Goal: Communication & Community: Answer question/provide support

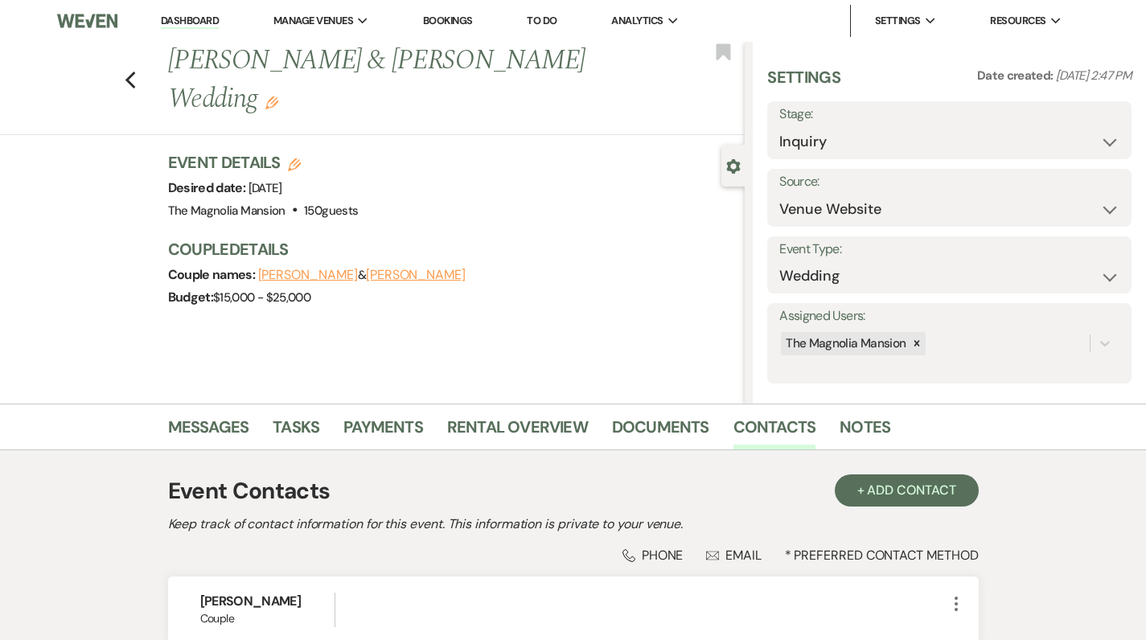
select select "5"
click at [129, 71] on icon "Previous" at bounding box center [131, 80] width 12 height 19
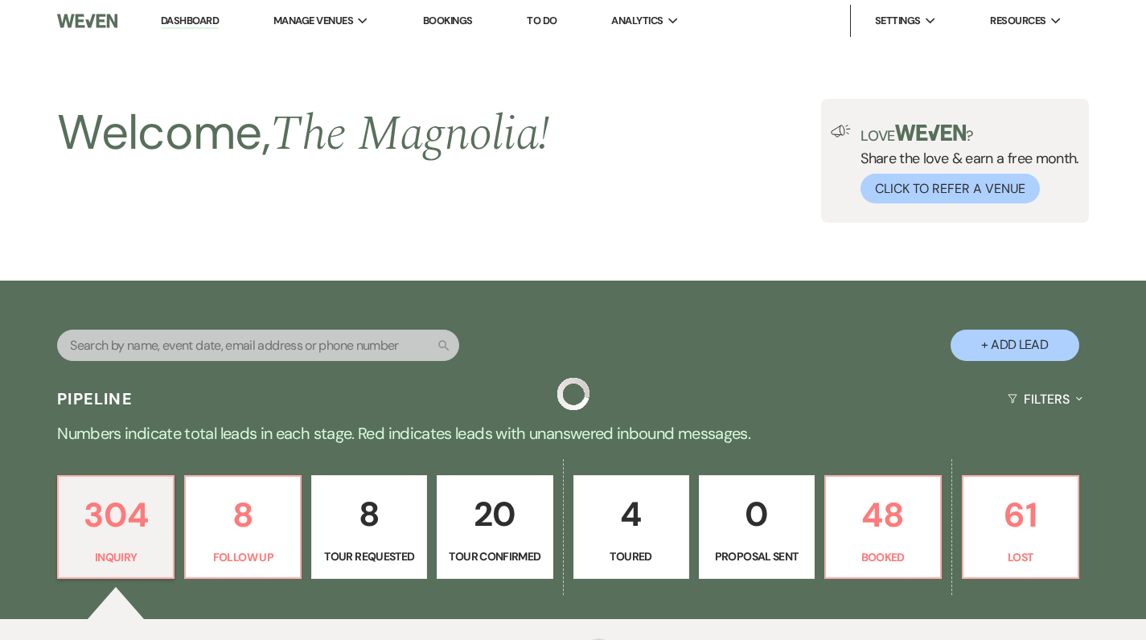
click at [148, 549] on p "Inquiry" at bounding box center [115, 558] width 95 height 18
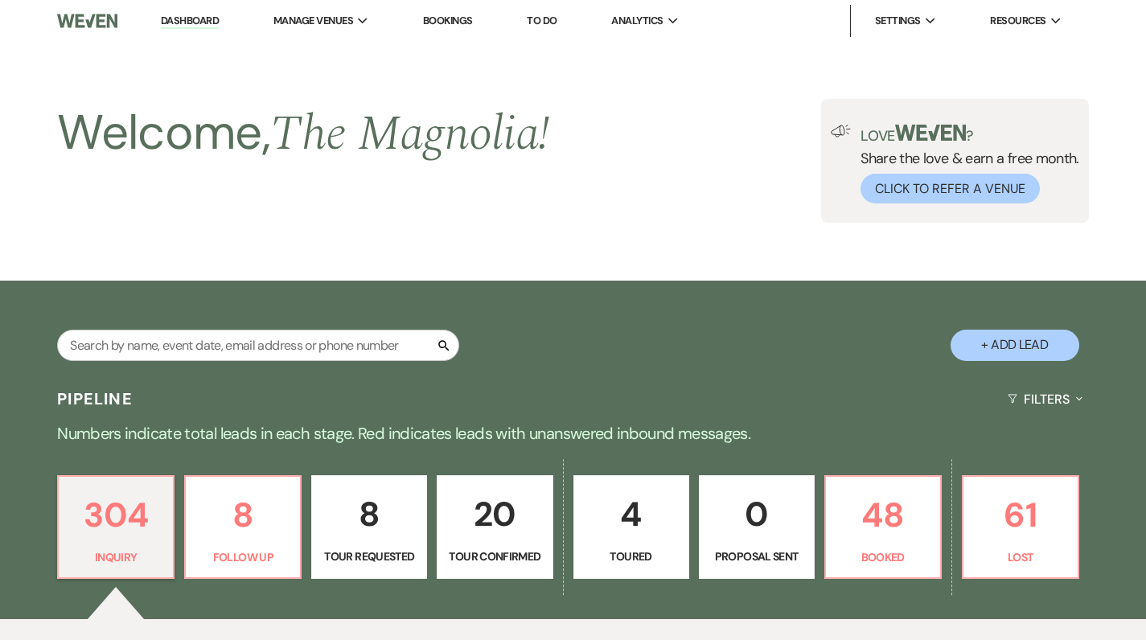
scroll to position [483, 0]
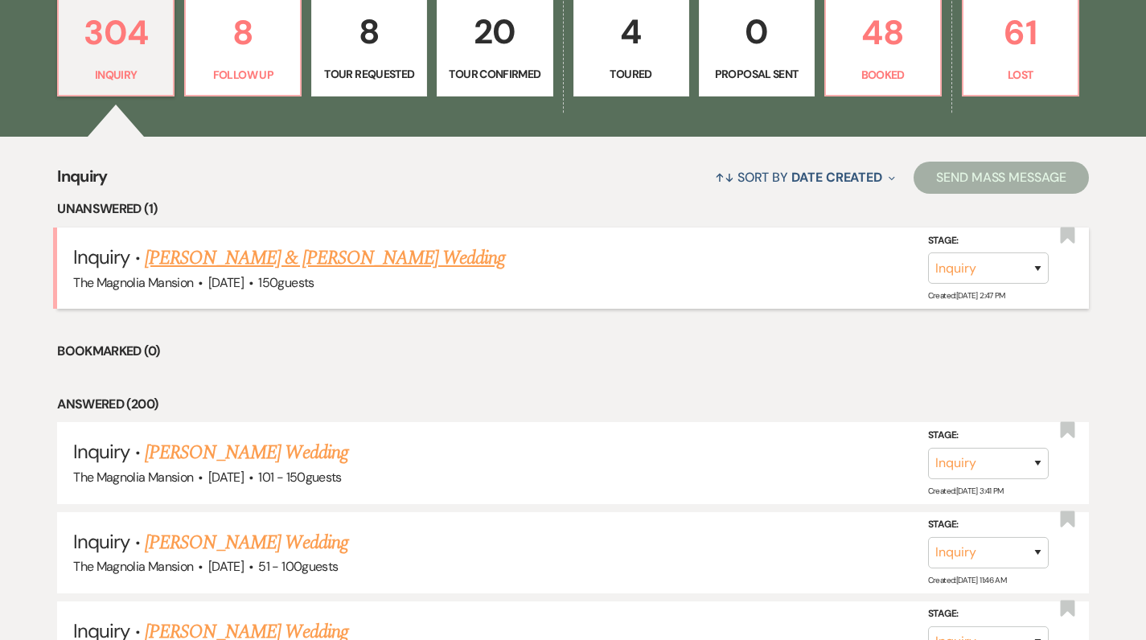
click at [249, 257] on link "[PERSON_NAME] & [PERSON_NAME] Wedding" at bounding box center [325, 258] width 360 height 29
select select "5"
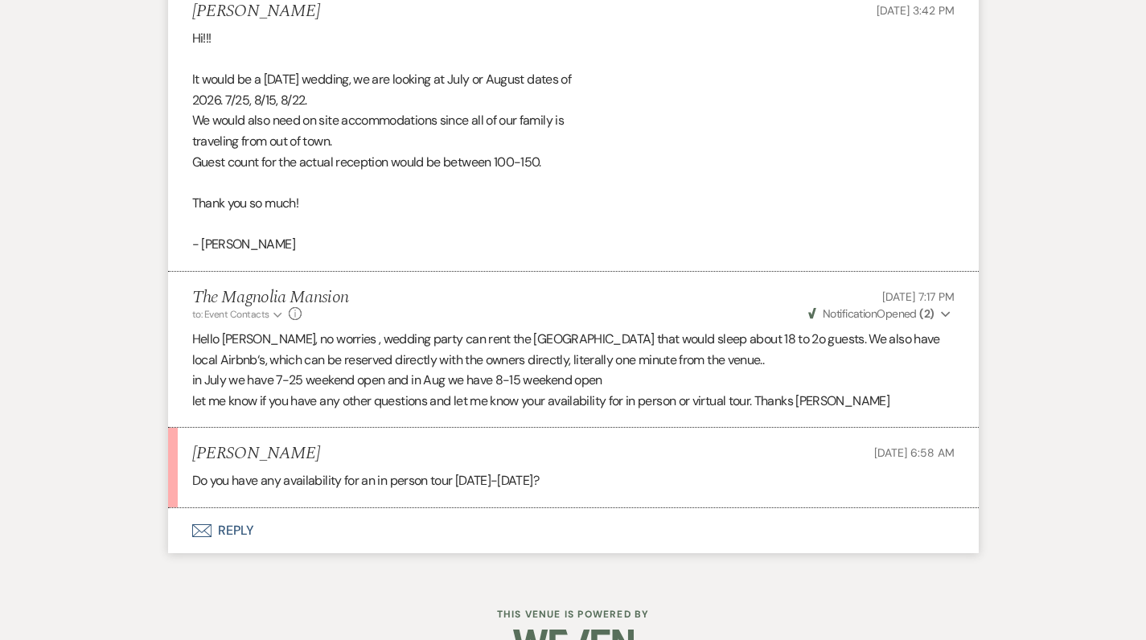
scroll to position [2152, 0]
click at [236, 509] on button "Envelope Reply" at bounding box center [573, 531] width 811 height 45
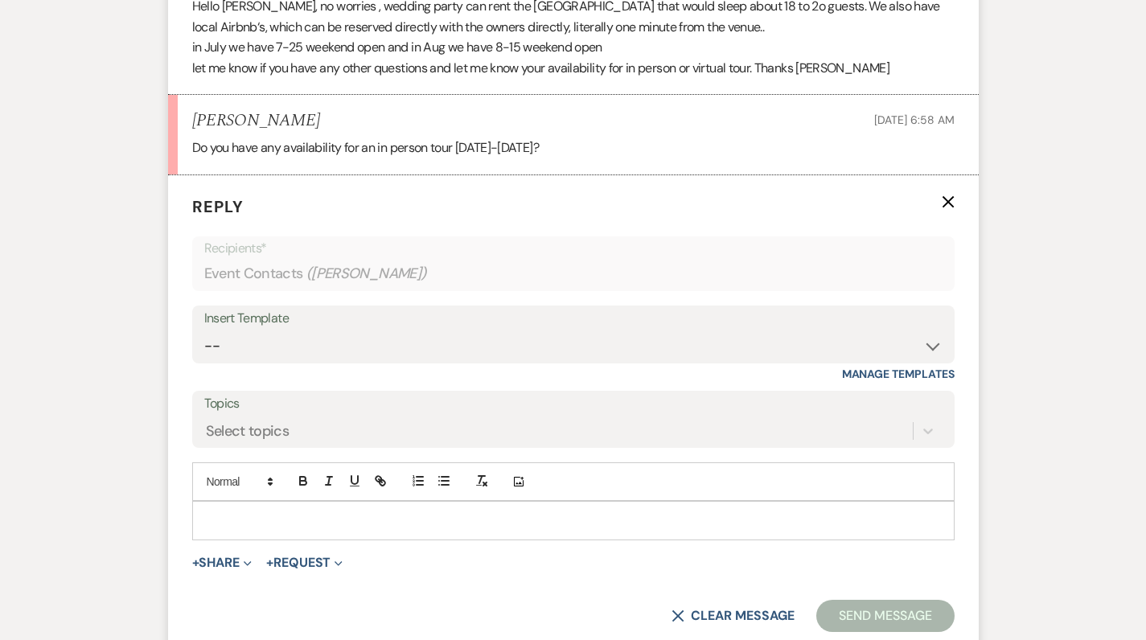
scroll to position [2538, 0]
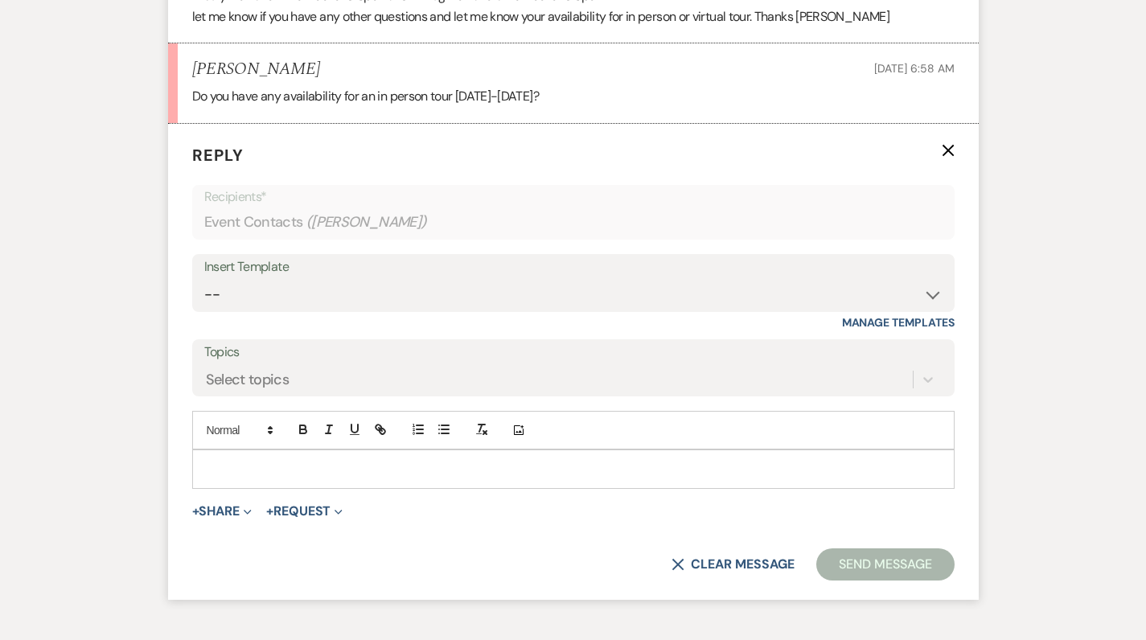
click at [269, 460] on p at bounding box center [573, 469] width 737 height 18
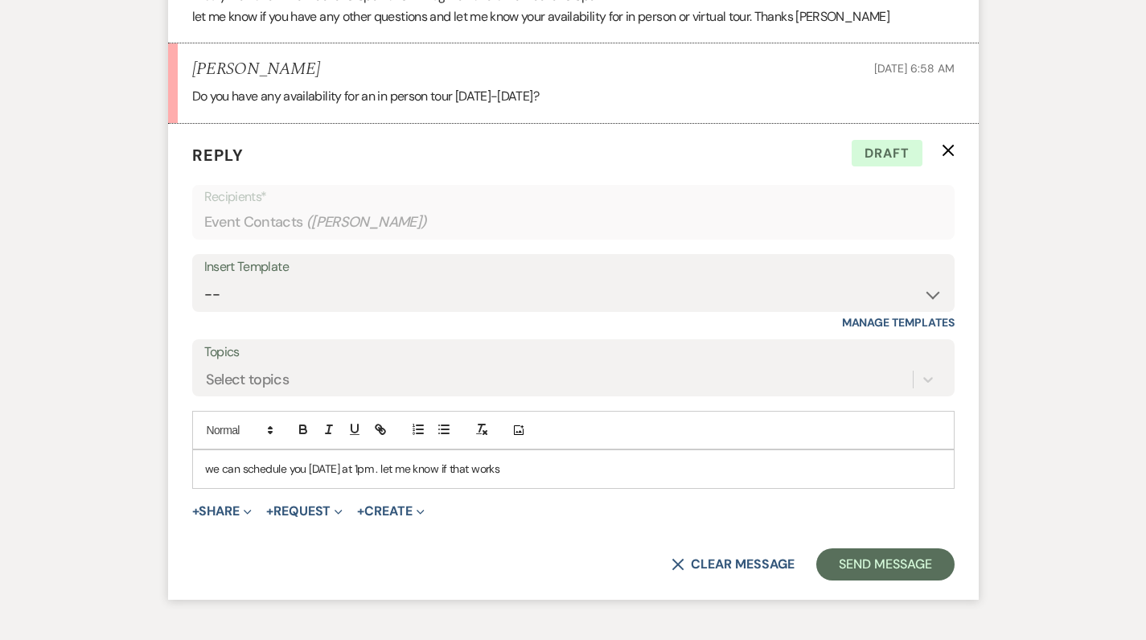
click at [361, 460] on p "we can schedule you [DATE] at 1pm . let me know if that works" at bounding box center [573, 469] width 737 height 18
click at [598, 460] on p "we can schedule you [DATE][DATE] 1 pm . let me know if that works" at bounding box center [573, 469] width 737 height 18
click at [898, 549] on button "Send Message" at bounding box center [885, 565] width 138 height 32
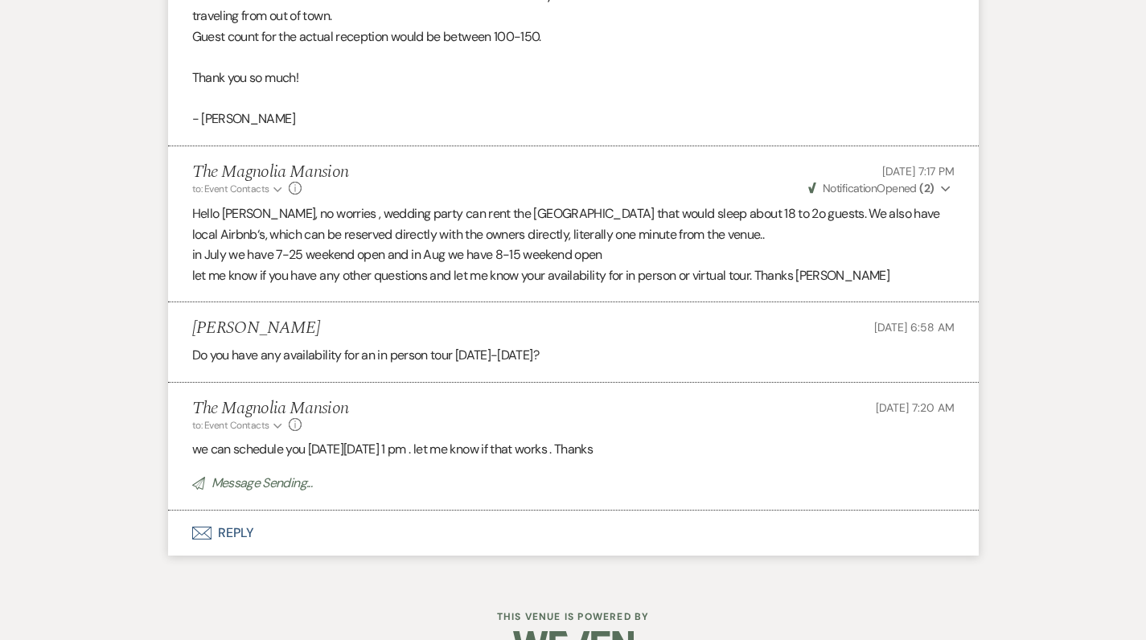
scroll to position [2246, 0]
